Goal: Task Accomplishment & Management: Manage account settings

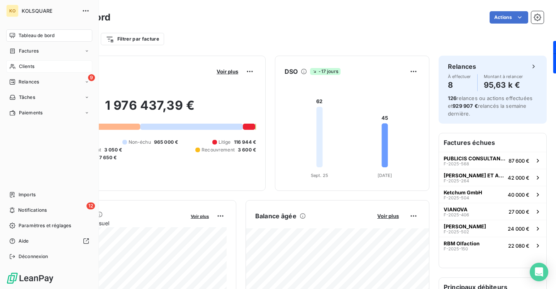
click at [34, 66] on span "Clients" at bounding box center [26, 66] width 15 height 7
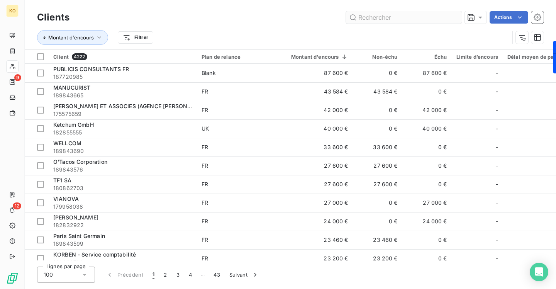
click at [369, 16] on input "text" at bounding box center [404, 17] width 116 height 12
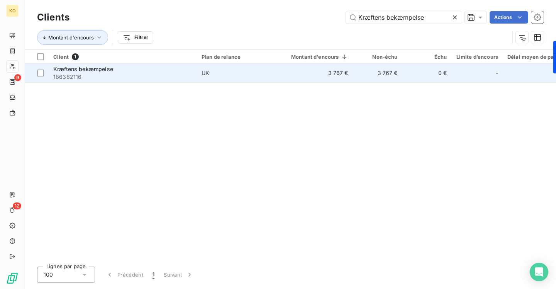
type input "Kræftens bekæmpelse"
click at [94, 69] on span "Kræftens bekæmpelse" at bounding box center [83, 69] width 60 height 7
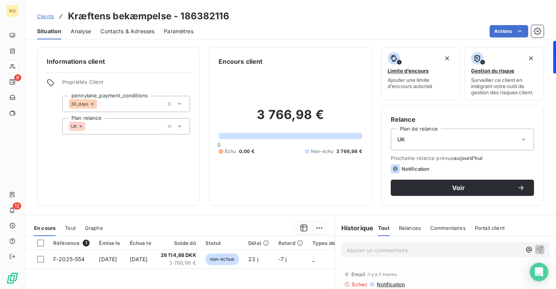
click at [137, 32] on span "Contacts & Adresses" at bounding box center [127, 31] width 54 height 8
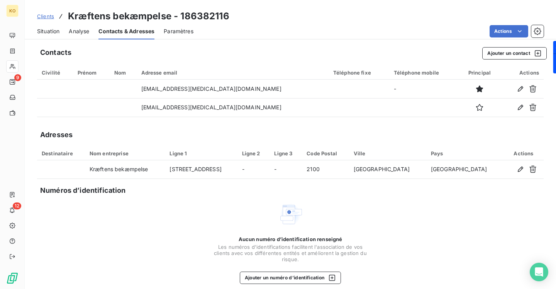
click at [47, 14] on span "Clients" at bounding box center [45, 16] width 17 height 6
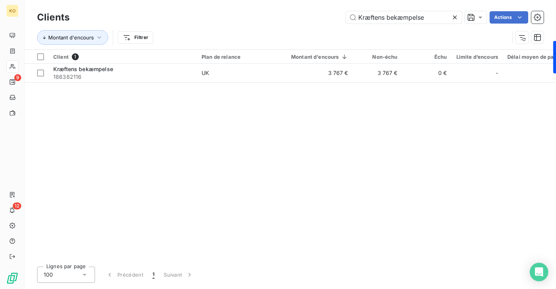
drag, startPoint x: 429, startPoint y: 17, endPoint x: 317, endPoint y: 7, distance: 112.8
click at [317, 7] on div "Clients Kræftens bekæmpelse Actions Montant d'encours Filtrer" at bounding box center [290, 24] width 531 height 49
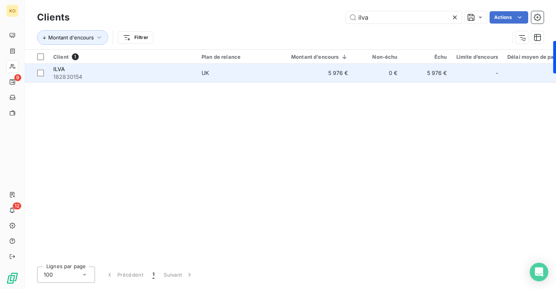
type input "ilva"
click at [122, 69] on div "ILVA" at bounding box center [122, 69] width 139 height 8
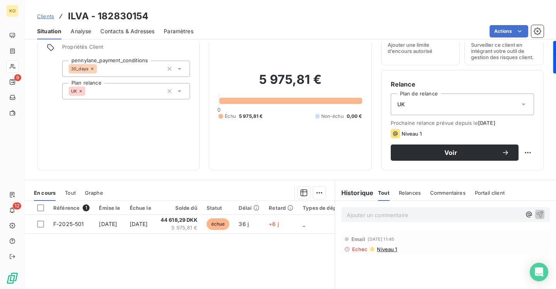
scroll to position [69, 0]
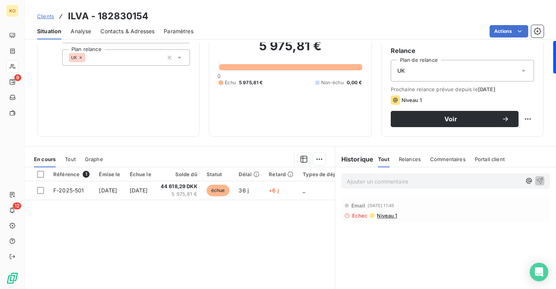
drag, startPoint x: 136, startPoint y: 34, endPoint x: 139, endPoint y: 40, distance: 5.9
click at [136, 34] on span "Contacts & Adresses" at bounding box center [127, 31] width 54 height 8
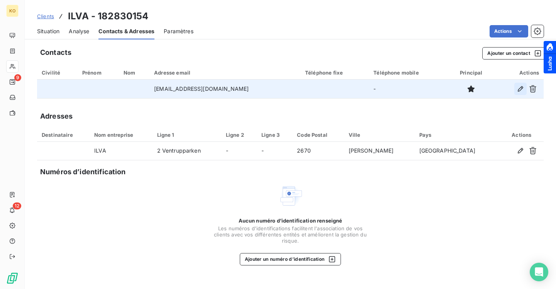
click at [519, 88] on icon "button" at bounding box center [520, 88] width 5 height 5
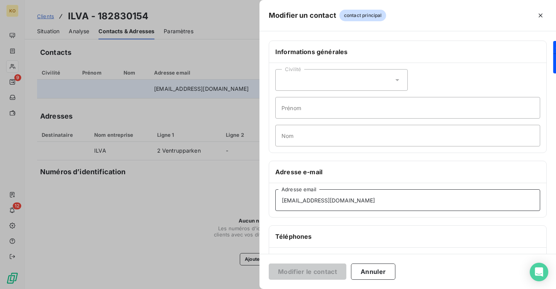
drag, startPoint x: 341, startPoint y: 200, endPoint x: 252, endPoint y: 195, distance: 88.9
click at [254, 288] on div "Modifier un contact contact principal Informations générales Civilité Prénom No…" at bounding box center [278, 289] width 556 height 0
paste input "maie@ilva"
type input "[EMAIL_ADDRESS][DOMAIN_NAME]"
click at [316, 268] on button "Modifier le contact" at bounding box center [308, 271] width 78 height 16
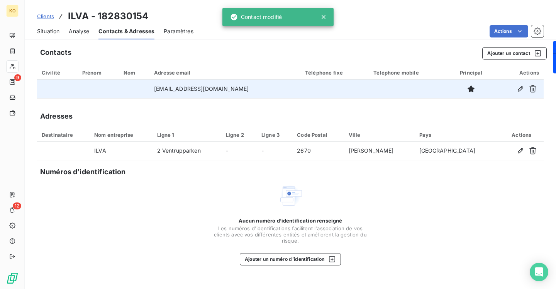
click at [44, 17] on span "Clients" at bounding box center [45, 16] width 17 height 6
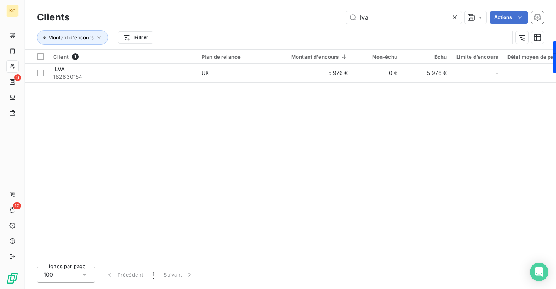
drag, startPoint x: 380, startPoint y: 15, endPoint x: 306, endPoint y: 13, distance: 74.5
click at [313, 15] on div "ilva Actions" at bounding box center [311, 17] width 465 height 12
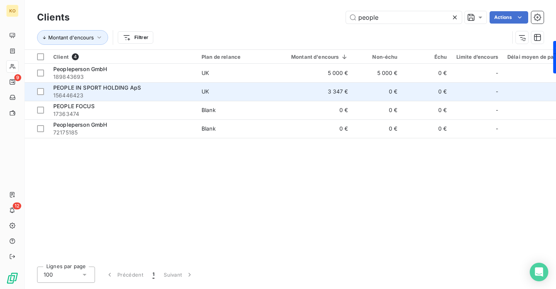
type input "people"
click at [107, 88] on span "PEOPLE IN SPORT HOLDING ApS" at bounding box center [97, 87] width 88 height 7
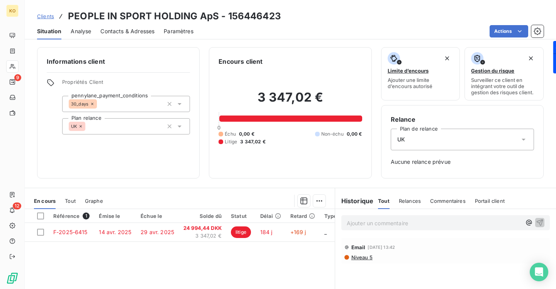
click at [47, 14] on span "Clients" at bounding box center [45, 16] width 17 height 6
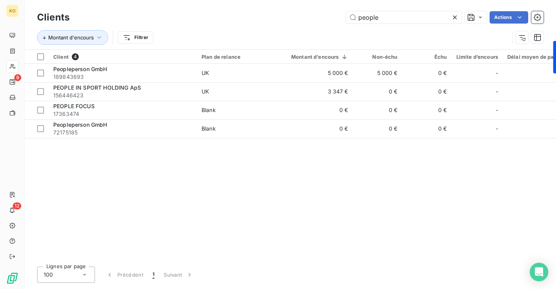
drag, startPoint x: 394, startPoint y: 18, endPoint x: 304, endPoint y: -2, distance: 92.1
click at [304, 0] on html "KO 9 12 Clients people Actions Montant d'encours Filtrer Client 4 Plan de relan…" at bounding box center [278, 144] width 556 height 289
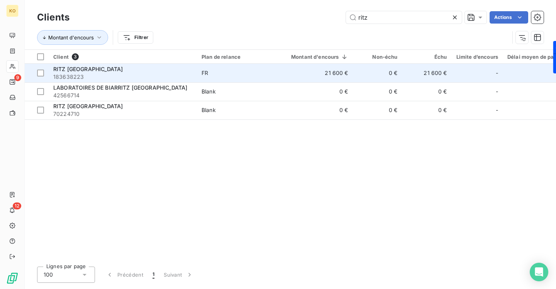
type input "ritz"
click at [70, 73] on span "183638223" at bounding box center [122, 77] width 139 height 8
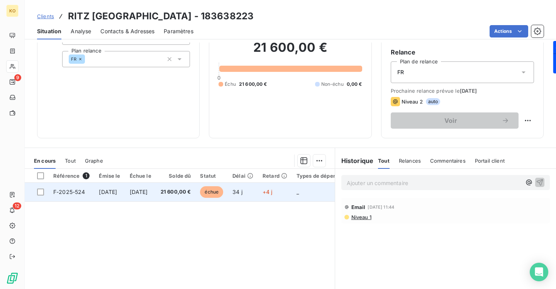
scroll to position [66, 0]
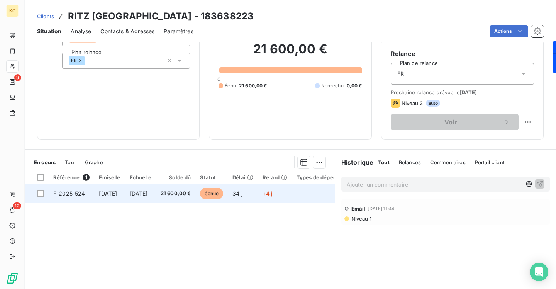
click at [148, 192] on span "[DATE]" at bounding box center [139, 193] width 18 height 7
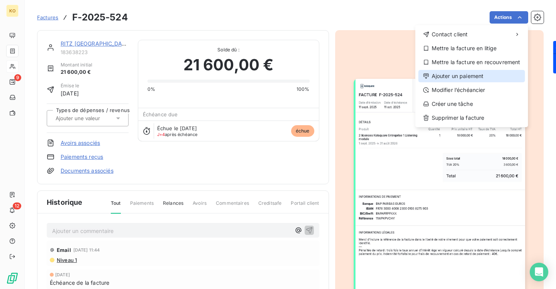
click at [493, 74] on div "Ajouter un paiement" at bounding box center [471, 76] width 107 height 12
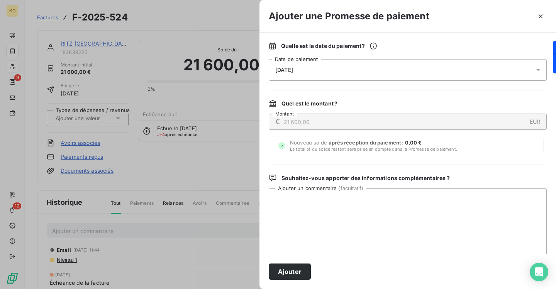
click at [293, 71] on span "[DATE]" at bounding box center [284, 70] width 18 height 6
click at [293, 268] on button "Ajouter" at bounding box center [290, 271] width 42 height 16
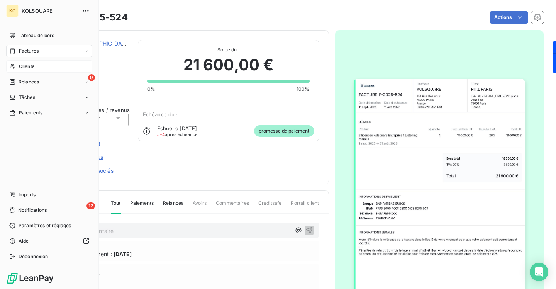
click at [33, 68] on span "Clients" at bounding box center [26, 66] width 15 height 7
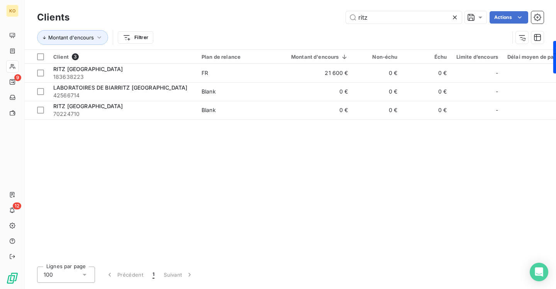
drag, startPoint x: 376, startPoint y: 19, endPoint x: 324, endPoint y: 7, distance: 53.2
click at [324, 7] on div "Clients ritz Actions Montant d'encours Filtrer" at bounding box center [290, 24] width 531 height 49
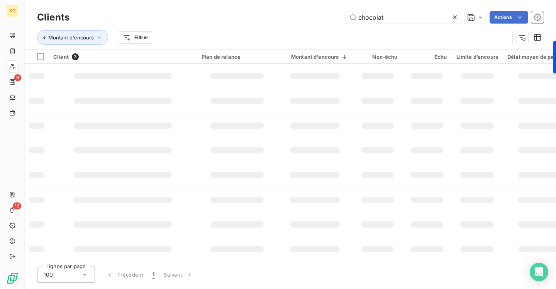
type input "chocolat"
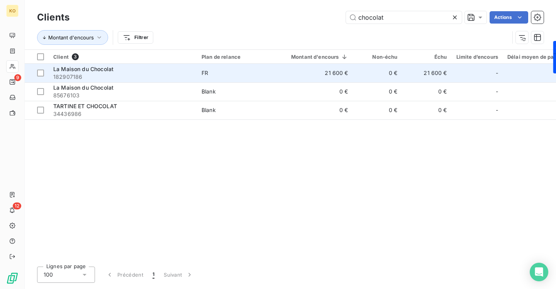
click at [100, 69] on span "La Maison du Chocolat" at bounding box center [83, 69] width 60 height 7
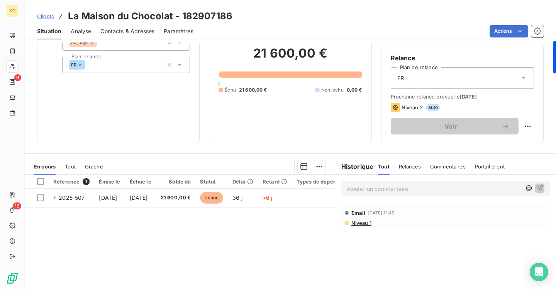
scroll to position [66, 0]
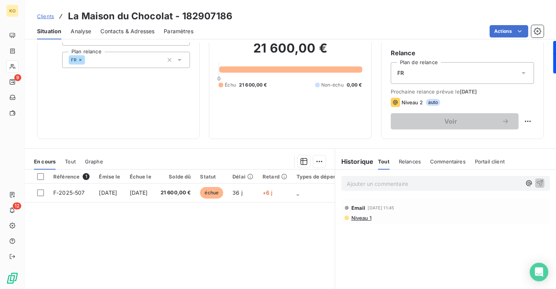
click at [126, 32] on span "Contacts & Adresses" at bounding box center [127, 31] width 54 height 8
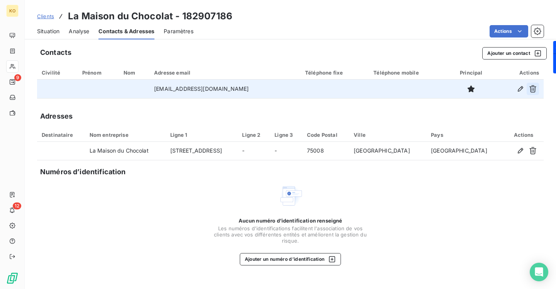
click at [536, 91] on icon "button" at bounding box center [533, 89] width 8 height 8
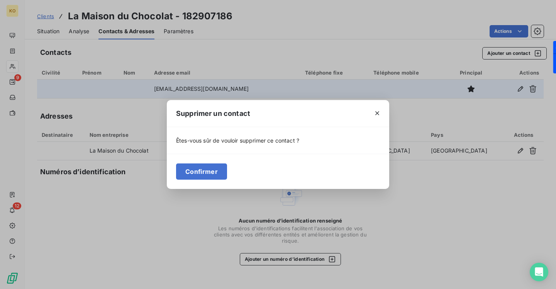
click at [234, 178] on div "Confirmer" at bounding box center [278, 171] width 222 height 35
click at [215, 173] on button "Confirmer" at bounding box center [201, 171] width 51 height 16
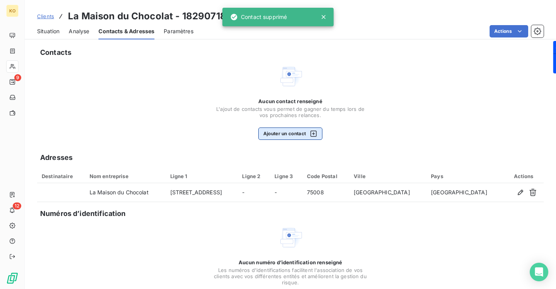
click at [273, 135] on button "Ajouter un contact" at bounding box center [290, 133] width 64 height 12
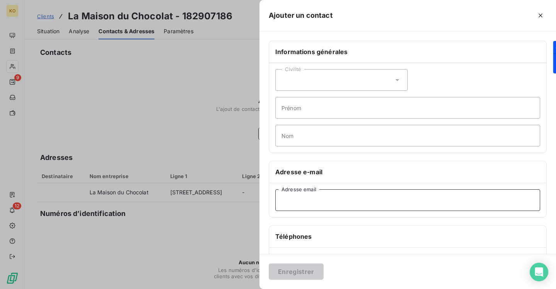
click at [295, 199] on input "Adresse email" at bounding box center [407, 200] width 265 height 22
paste input "[PERSON_NAME][EMAIL_ADDRESS][DOMAIN_NAME]"
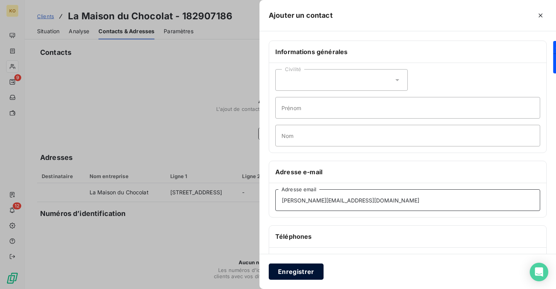
type input "[PERSON_NAME][EMAIL_ADDRESS][DOMAIN_NAME]"
click at [286, 269] on button "Enregistrer" at bounding box center [296, 271] width 55 height 16
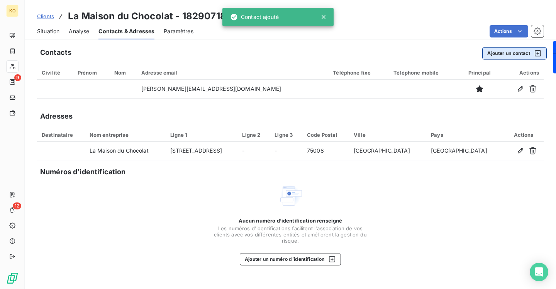
click at [513, 55] on button "Ajouter un contact" at bounding box center [514, 53] width 64 height 12
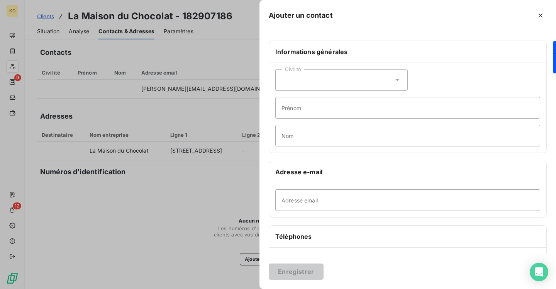
click at [327, 211] on div "Adresse email" at bounding box center [407, 200] width 277 height 34
click at [327, 197] on input "Adresse email" at bounding box center [407, 200] width 265 height 22
paste input "[EMAIL_ADDRESS][DOMAIN_NAME]"
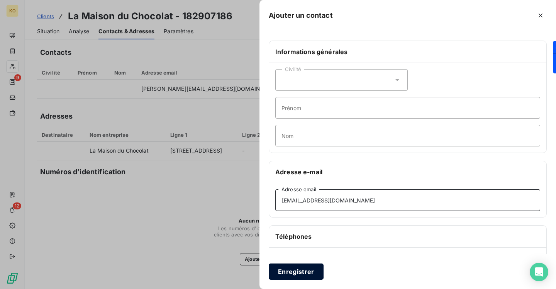
type input "[EMAIL_ADDRESS][DOMAIN_NAME]"
click at [300, 273] on button "Enregistrer" at bounding box center [296, 271] width 55 height 16
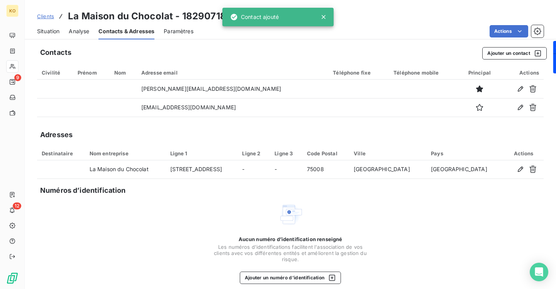
click at [46, 18] on span "Clients" at bounding box center [45, 16] width 17 height 6
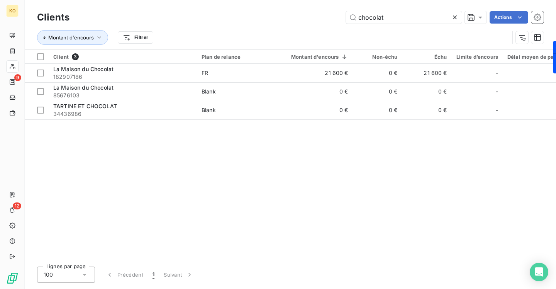
drag, startPoint x: 390, startPoint y: 16, endPoint x: 301, endPoint y: 8, distance: 89.6
click at [303, 8] on div "Clients chocolat Actions Montant d'encours Filtrer" at bounding box center [290, 24] width 531 height 49
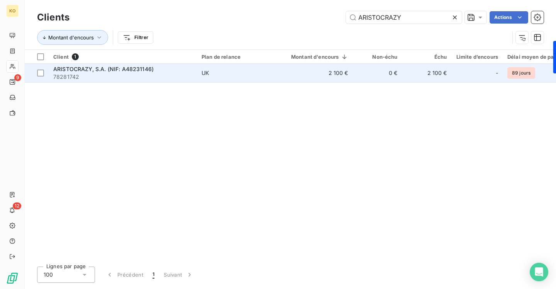
type input "ARISTOCRAZY"
click at [112, 68] on span "ARISTOCRAZY, S.A. (NIF: A48231146)" at bounding box center [103, 69] width 100 height 7
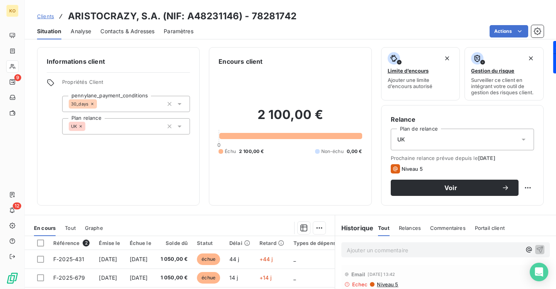
click at [142, 35] on div "Contacts & Adresses" at bounding box center [127, 31] width 54 height 16
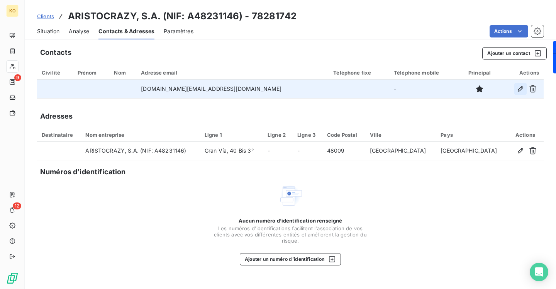
click at [519, 88] on icon "button" at bounding box center [521, 89] width 8 height 8
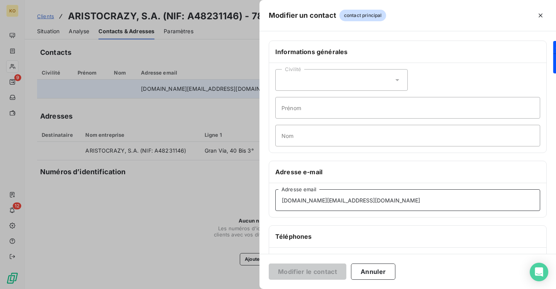
drag, startPoint x: 385, startPoint y: 200, endPoint x: 226, endPoint y: 197, distance: 158.3
click at [226, 288] on div "Modifier un contact contact principal Informations générales Civilité Prénom No…" at bounding box center [278, 289] width 556 height 0
paste input "administracion@grupo"
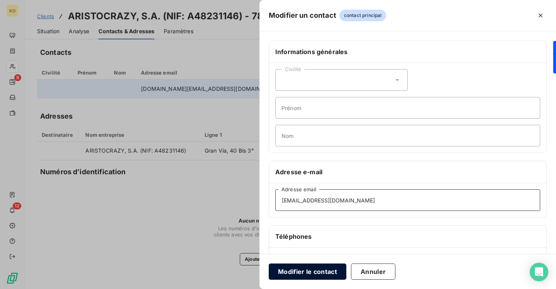
type input "[EMAIL_ADDRESS][DOMAIN_NAME]"
click at [331, 269] on button "Modifier le contact" at bounding box center [308, 271] width 78 height 16
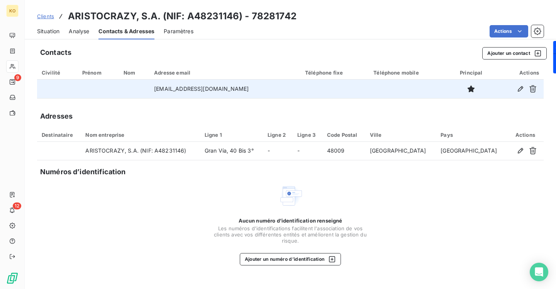
click at [41, 15] on span "Clients" at bounding box center [45, 16] width 17 height 6
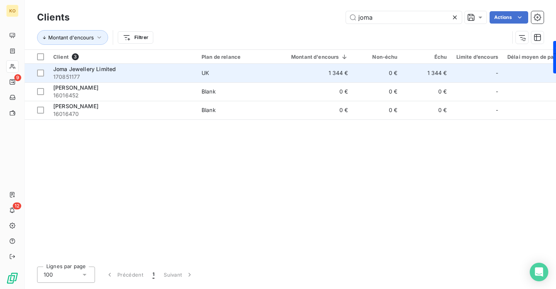
type input "joma"
click at [103, 72] on div "Joma Jewellery Limited" at bounding box center [122, 69] width 139 height 8
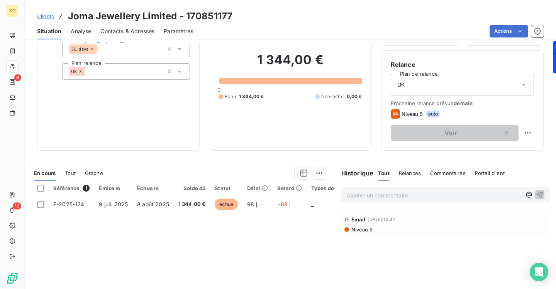
scroll to position [119, 0]
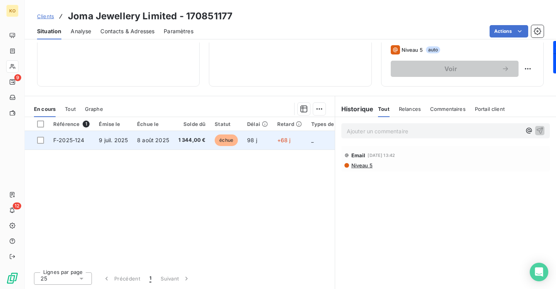
click at [265, 142] on td "98 j" at bounding box center [257, 140] width 30 height 19
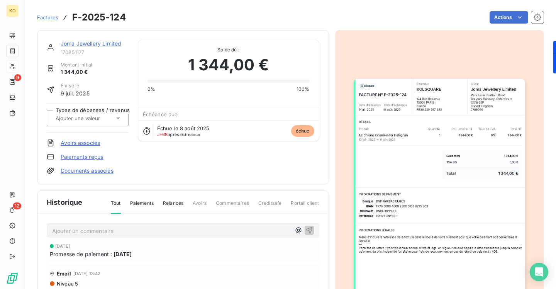
click at [95, 158] on link "Paiements reçus" at bounding box center [82, 157] width 42 height 8
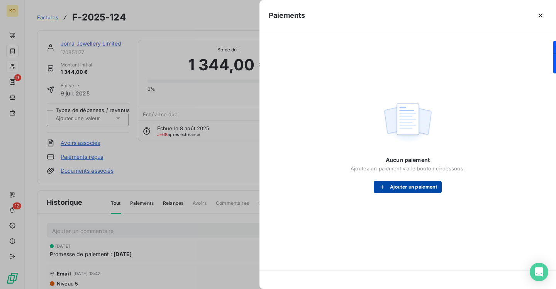
click at [379, 186] on icon "button" at bounding box center [382, 187] width 8 height 8
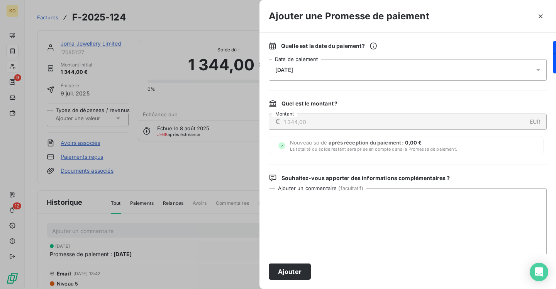
click at [302, 261] on div "Ajouter" at bounding box center [407, 271] width 296 height 35
click at [302, 271] on button "Ajouter" at bounding box center [290, 271] width 42 height 16
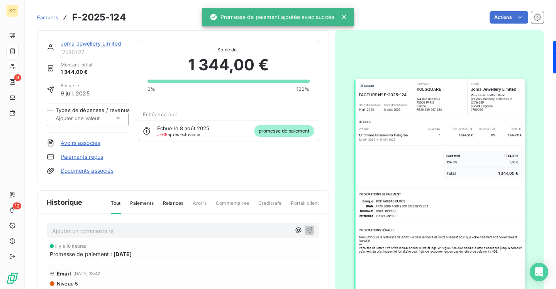
click at [54, 19] on span "Factures" at bounding box center [47, 17] width 21 height 6
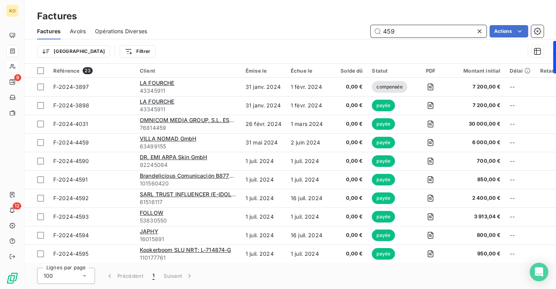
drag, startPoint x: 405, startPoint y: 34, endPoint x: 346, endPoint y: 25, distance: 59.8
click at [347, 25] on div "459 Actions" at bounding box center [349, 31] width 387 height 12
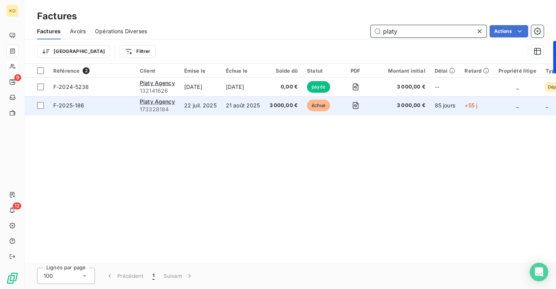
type input "platy"
click at [233, 108] on td "21 août 2025" at bounding box center [243, 105] width 44 height 19
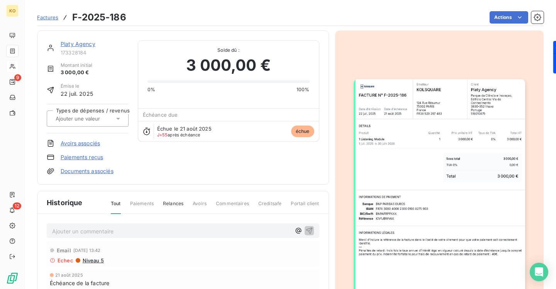
scroll to position [50, 0]
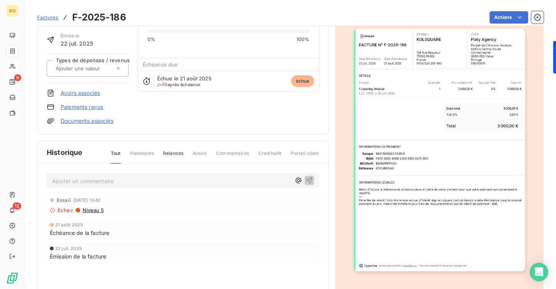
click at [179, 185] on p "Ajouter un commentaire ﻿" at bounding box center [171, 181] width 239 height 10
drag, startPoint x: 161, startPoint y: 181, endPoint x: 118, endPoint y: 180, distance: 43.6
click at [118, 180] on p "Email ne fonctionne pas. Accès suspen" at bounding box center [171, 180] width 239 height 9
drag, startPoint x: 154, startPoint y: 181, endPoint x: 119, endPoint y: 181, distance: 35.5
click at [119, 181] on p "Email ne fonctionne pas. Demande" at bounding box center [171, 180] width 239 height 9
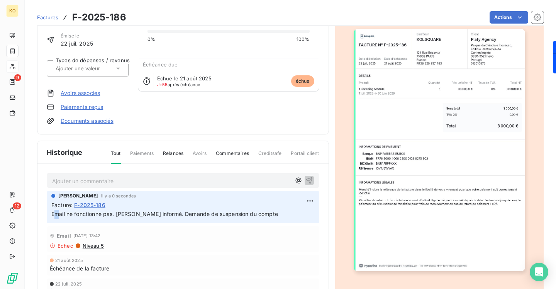
drag, startPoint x: 259, startPoint y: 214, endPoint x: 55, endPoint y: 215, distance: 204.2
click at [55, 215] on p "Email ne fonctionne pas. [PERSON_NAME] informé. Demande de suspension du compte" at bounding box center [182, 214] width 263 height 9
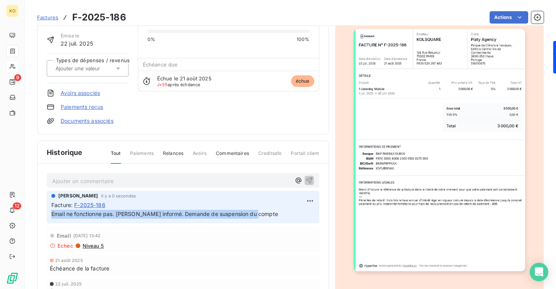
drag, startPoint x: 258, startPoint y: 213, endPoint x: 51, endPoint y: 214, distance: 207.3
click at [51, 214] on div "[PERSON_NAME] il y a 0 secondes Facture : F-2025-186 Email ne fonctionne pas. […" at bounding box center [183, 207] width 273 height 32
copy span "Email ne fonctionne pas. [PERSON_NAME] informé. Demande de suspension du compte"
click at [54, 17] on span "Factures" at bounding box center [47, 17] width 21 height 6
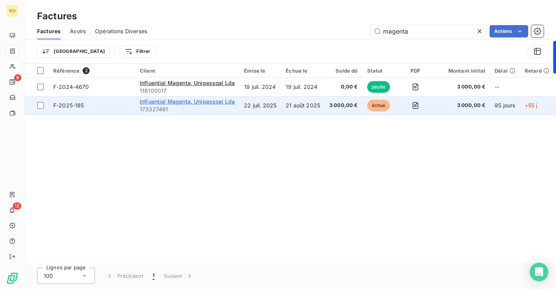
type input "magenta"
click at [227, 100] on span "Influential Magenta, Unipessoal Lda" at bounding box center [187, 101] width 95 height 7
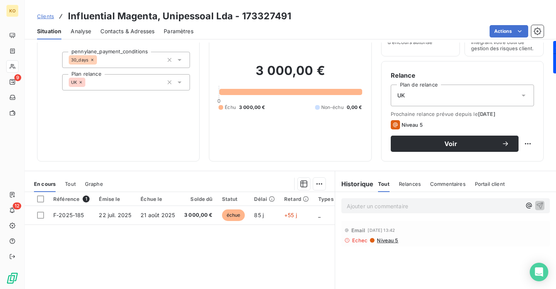
scroll to position [79, 0]
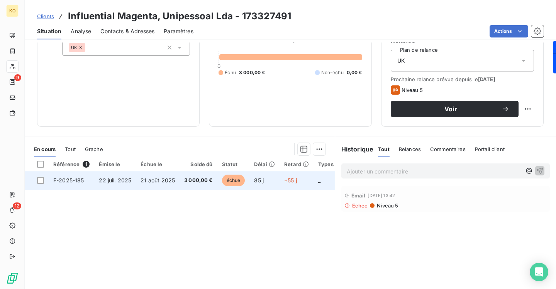
click at [156, 178] on span "21 août 2025" at bounding box center [158, 180] width 34 height 7
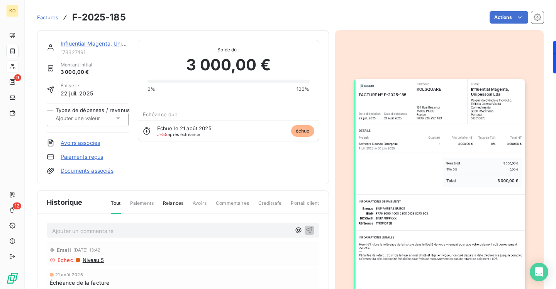
click at [156, 228] on p "Ajouter un commentaire ﻿" at bounding box center [171, 231] width 239 height 10
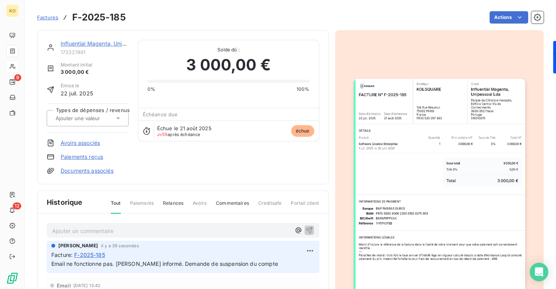
click at [61, 19] on icon at bounding box center [65, 18] width 8 height 8
click at [56, 18] on span "Factures" at bounding box center [47, 17] width 21 height 6
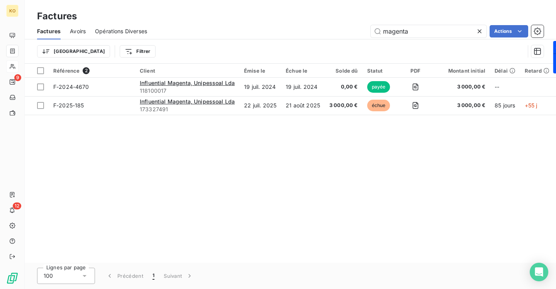
drag, startPoint x: 417, startPoint y: 29, endPoint x: 321, endPoint y: 20, distance: 96.6
click at [322, 21] on div "Factures Factures Avoirs Opérations Diverses magenta Actions Trier Filtrer" at bounding box center [290, 32] width 531 height 64
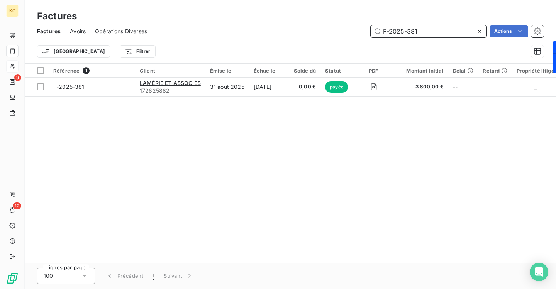
drag, startPoint x: 442, startPoint y: 30, endPoint x: 341, endPoint y: 16, distance: 101.4
click at [341, 17] on div "Factures Factures Avoirs Opérations Diverses F-2025-381 Actions Trier Filtrer" at bounding box center [290, 32] width 531 height 64
paste input "F-2025-124"
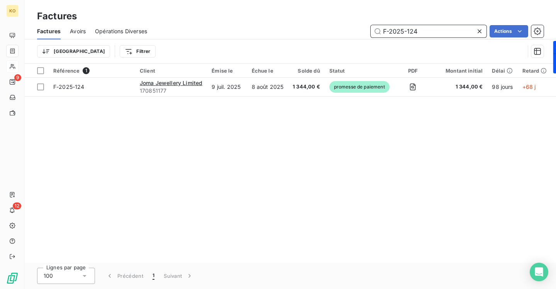
drag, startPoint x: 423, startPoint y: 32, endPoint x: 327, endPoint y: 16, distance: 98.2
click at [327, 16] on div "Factures Factures Avoirs Opérations Diverses F-2025-124 Actions Trier Filtrer" at bounding box center [290, 32] width 531 height 64
paste input "F-2025-670"
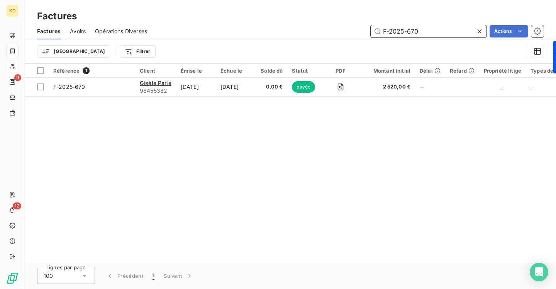
drag, startPoint x: 425, startPoint y: 32, endPoint x: 345, endPoint y: 23, distance: 80.4
click at [346, 24] on div "Factures Avoirs Opérations Diverses F-2025-670 Actions" at bounding box center [290, 31] width 531 height 16
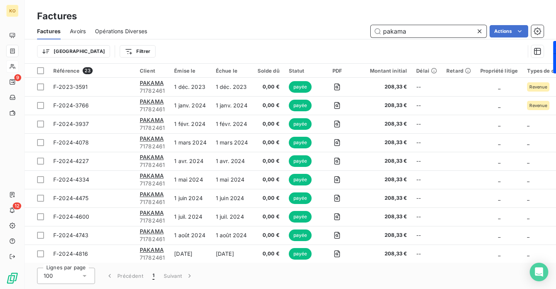
drag, startPoint x: 432, startPoint y: 32, endPoint x: 331, endPoint y: 26, distance: 100.9
click at [331, 26] on div "pakama Actions" at bounding box center [349, 31] width 387 height 12
paste input "F-2025-485"
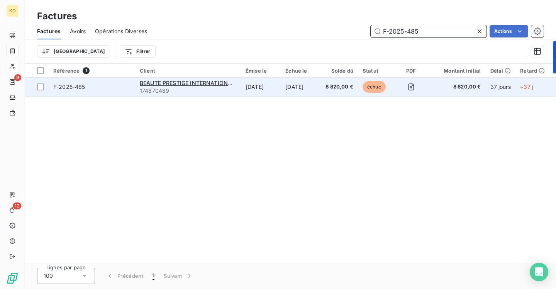
type input "F-2025-485"
click at [265, 86] on td "[DATE]" at bounding box center [261, 87] width 40 height 19
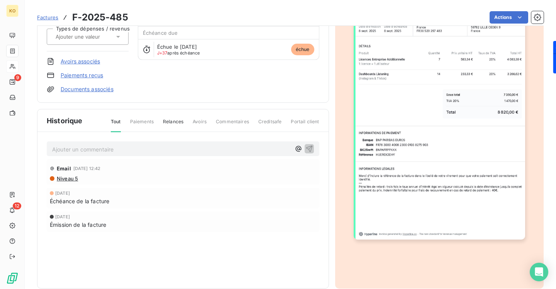
scroll to position [93, 0]
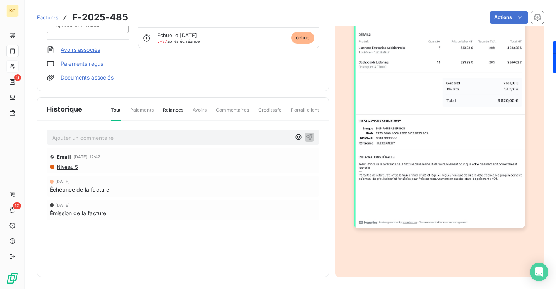
click at [186, 142] on p "Ajouter un commentaire ﻿" at bounding box center [171, 138] width 239 height 10
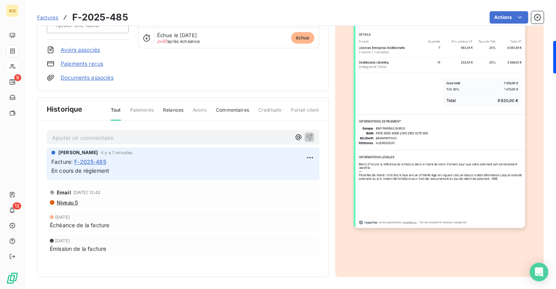
scroll to position [0, 0]
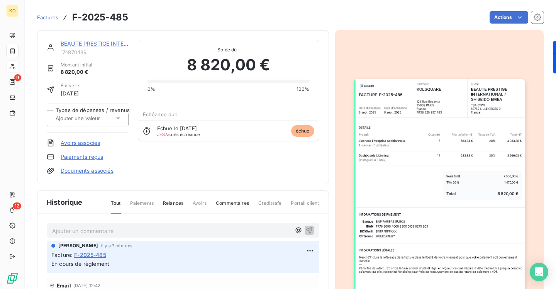
click at [54, 18] on span "Factures" at bounding box center [47, 17] width 21 height 6
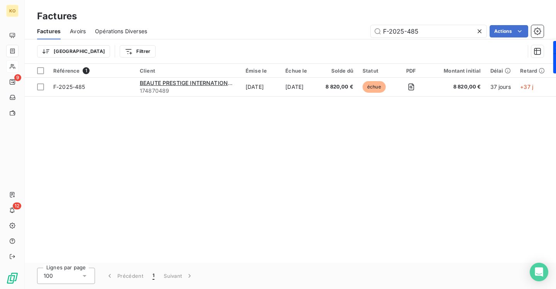
drag, startPoint x: 444, startPoint y: 32, endPoint x: 337, endPoint y: 24, distance: 107.2
click at [337, 24] on div "Factures Avoirs Opérations Diverses F-2025-485 Actions" at bounding box center [290, 31] width 531 height 16
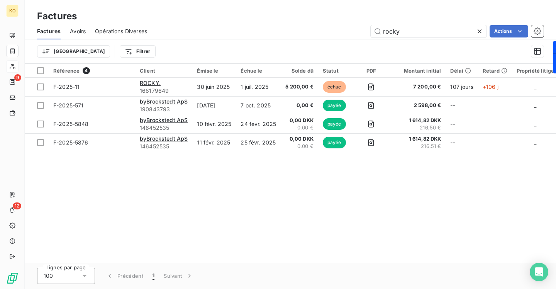
type input "rocky"
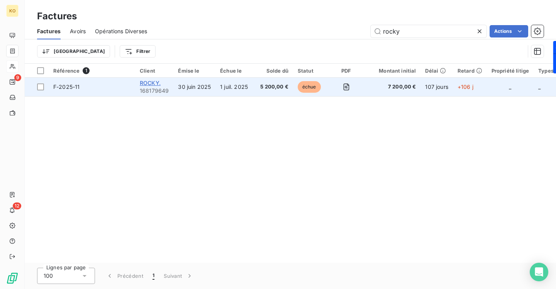
click at [151, 83] on span "ROCKY." at bounding box center [150, 83] width 21 height 7
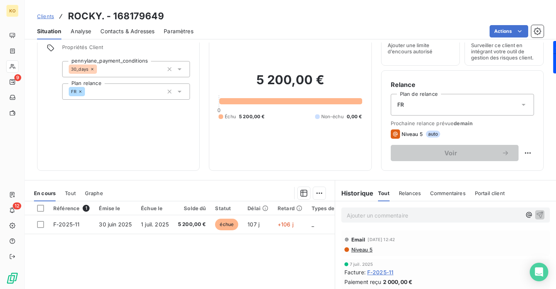
scroll to position [54, 0]
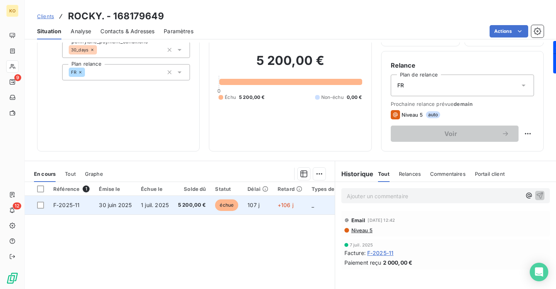
click at [162, 203] on span "1 juil. 2025" at bounding box center [155, 205] width 28 height 7
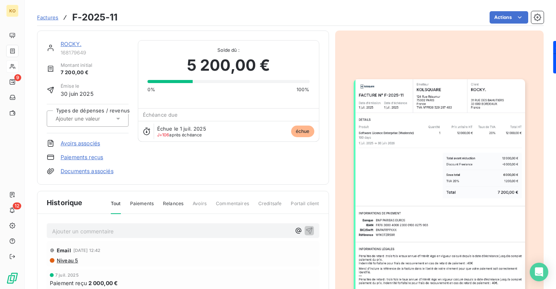
scroll to position [30, 0]
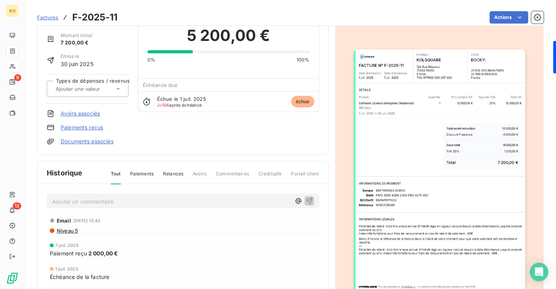
click at [170, 195] on div "Ajouter un commentaire ﻿" at bounding box center [183, 200] width 273 height 15
click at [169, 198] on p "Ajouter un commentaire ﻿" at bounding box center [171, 202] width 239 height 10
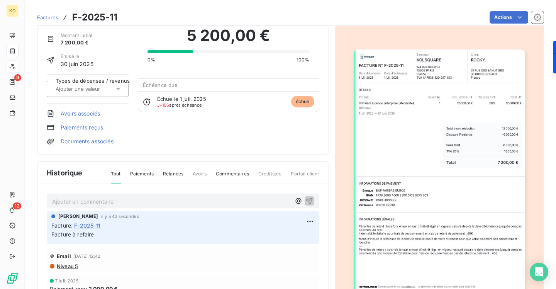
click at [49, 19] on span "Factures" at bounding box center [47, 17] width 21 height 6
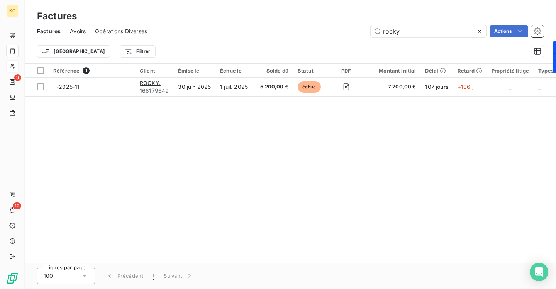
drag, startPoint x: 402, startPoint y: 33, endPoint x: 327, endPoint y: 27, distance: 75.5
click at [329, 27] on div "rocky Actions" at bounding box center [349, 31] width 387 height 12
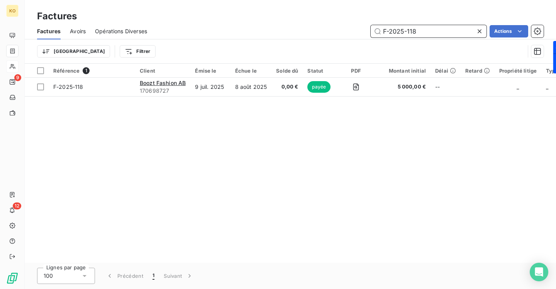
drag, startPoint x: 425, startPoint y: 32, endPoint x: 323, endPoint y: 11, distance: 104.6
click at [324, 11] on div "Factures Factures Avoirs Opérations Diverses F-2025-118 Actions Trier Filtrer" at bounding box center [290, 32] width 531 height 64
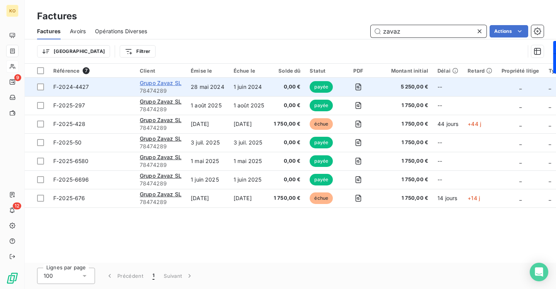
type input "zavaz"
click at [168, 84] on span "Grupo Zavaz SL" at bounding box center [161, 83] width 42 height 7
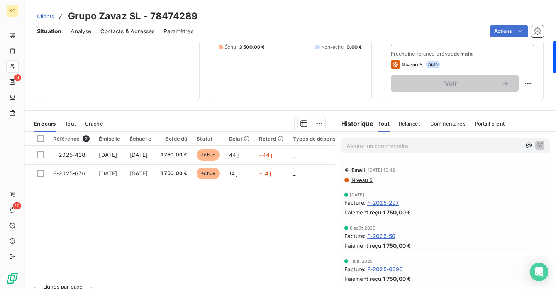
scroll to position [79, 0]
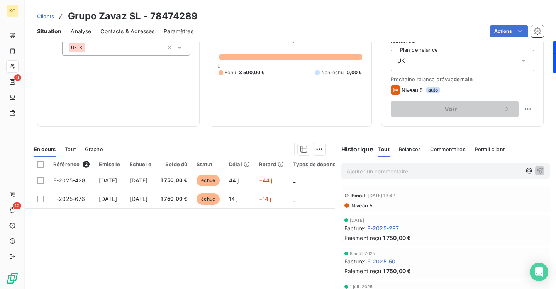
click at [437, 59] on div "UK" at bounding box center [462, 61] width 143 height 22
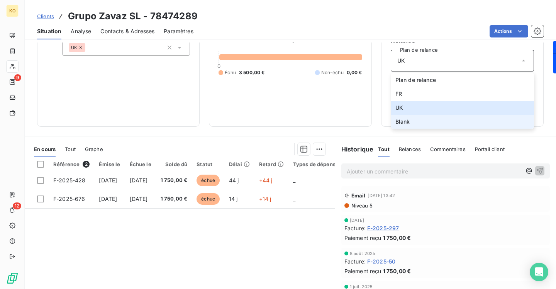
click at [413, 123] on li "Blank" at bounding box center [462, 122] width 143 height 14
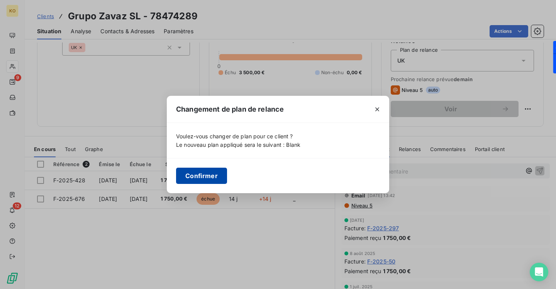
click at [208, 173] on button "Confirmer" at bounding box center [201, 176] width 51 height 16
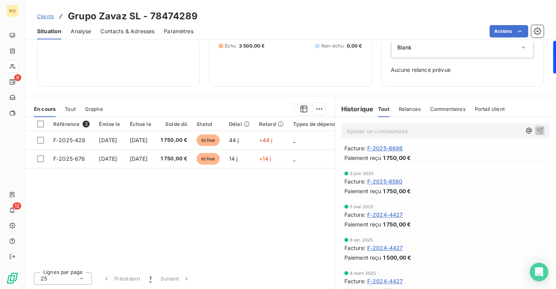
scroll to position [0, 0]
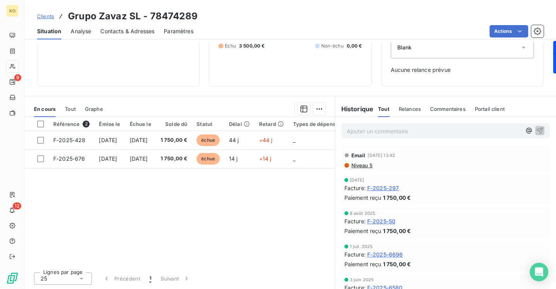
click at [424, 54] on div "Blank" at bounding box center [462, 48] width 143 height 22
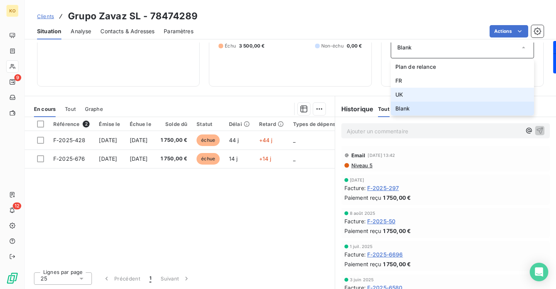
click at [419, 90] on li "UK" at bounding box center [462, 95] width 143 height 14
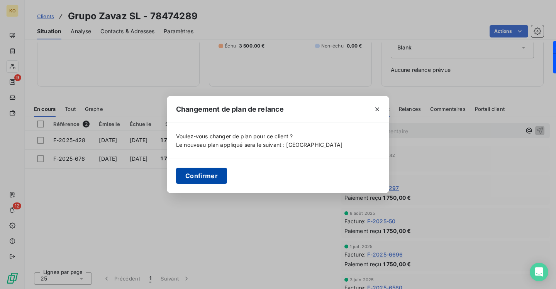
click at [212, 178] on button "Confirmer" at bounding box center [201, 176] width 51 height 16
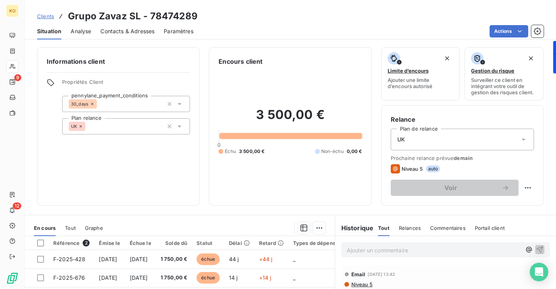
click at [51, 15] on span "Clients" at bounding box center [45, 16] width 17 height 6
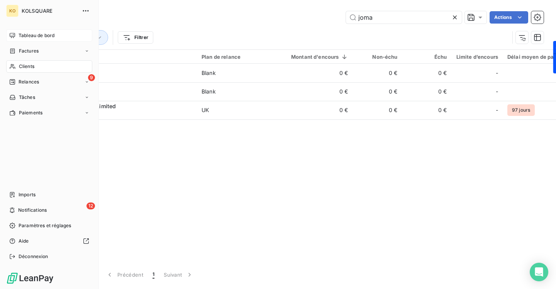
click at [27, 35] on span "Tableau de bord" at bounding box center [37, 35] width 36 height 7
